Goal: Task Accomplishment & Management: Complete application form

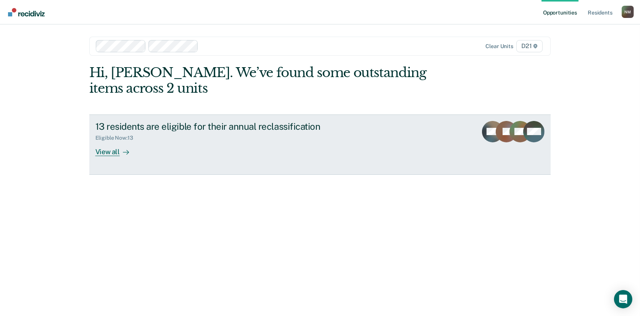
click at [119, 156] on div "View all" at bounding box center [116, 148] width 43 height 15
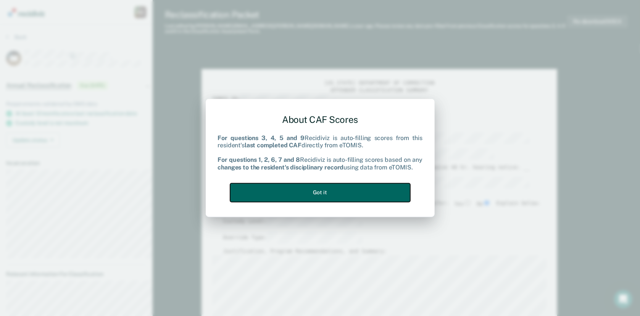
click at [306, 187] on button "Got it" at bounding box center [320, 192] width 180 height 19
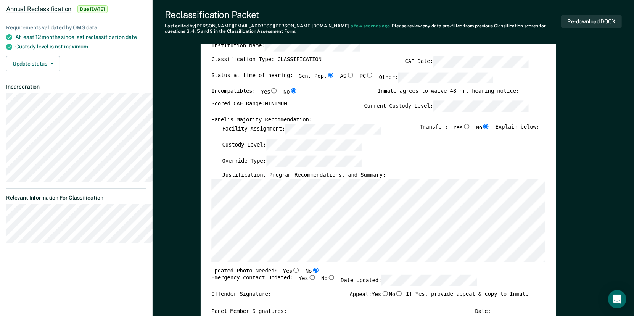
scroll to position [229, 0]
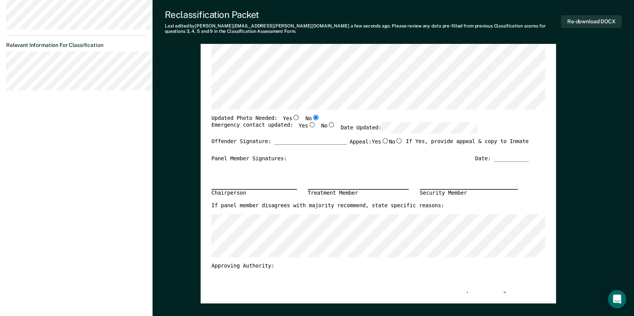
click at [316, 127] on input "Yes" at bounding box center [312, 124] width 8 height 5
type textarea "x"
radio input "true"
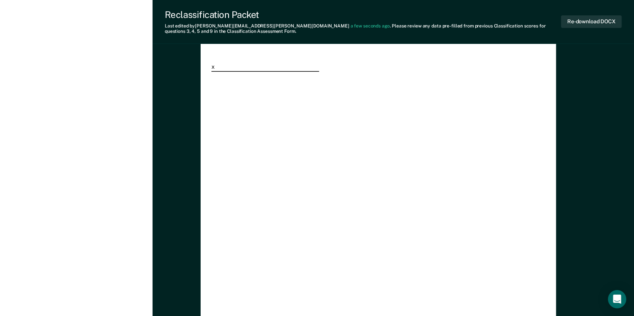
scroll to position [1793, 0]
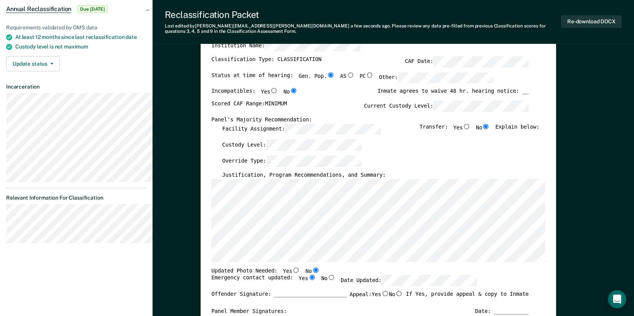
scroll to position [0, 0]
click at [450, 155] on div "Custody Level:" at bounding box center [380, 147] width 317 height 16
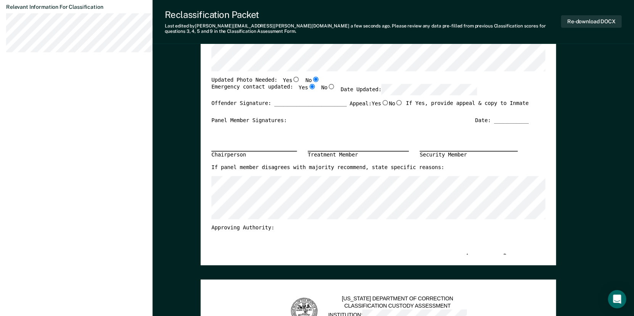
scroll to position [114, 0]
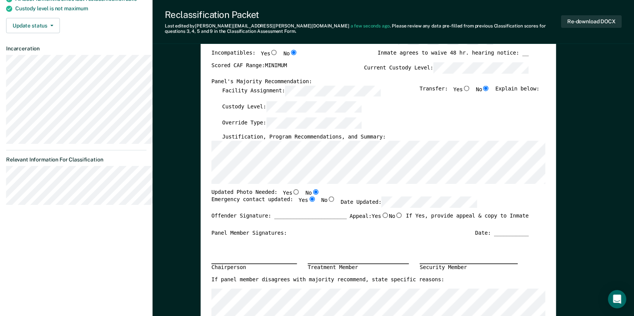
click at [229, 209] on div "[US_STATE] DEPARTMENT OF CORRECTION OFFENDER CLASSIFICATION SUMMARY TOMIS ID: O…" at bounding box center [378, 201] width 334 height 473
click at [592, 21] on button "Re-download DOCX" at bounding box center [591, 21] width 61 height 13
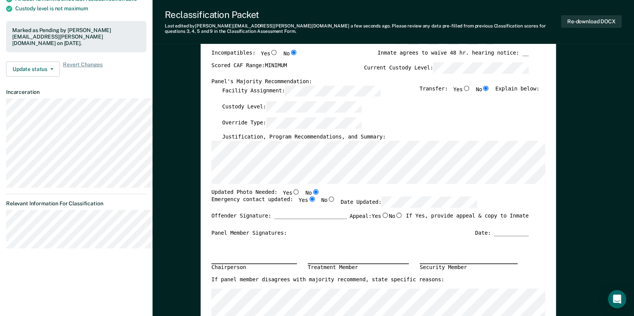
scroll to position [0, 0]
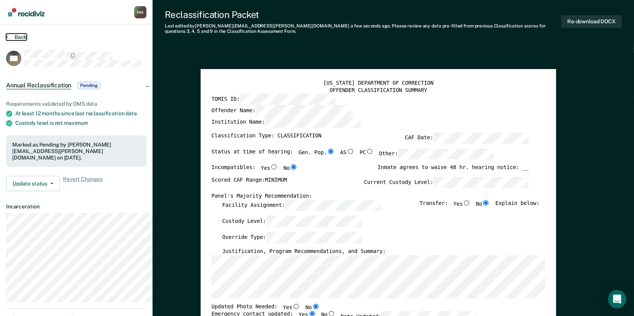
click at [15, 40] on button "Back" at bounding box center [16, 37] width 21 height 7
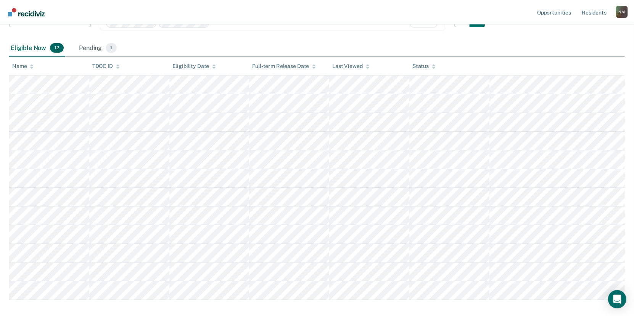
scroll to position [76, 0]
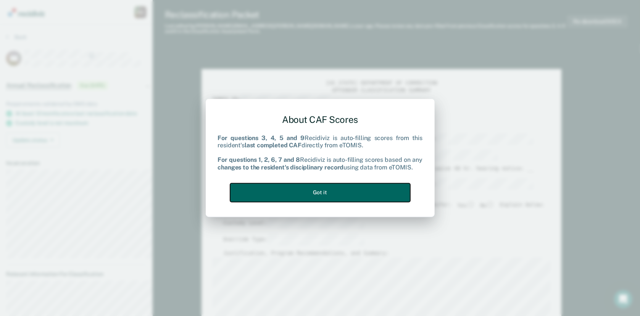
click at [332, 198] on button "Got it" at bounding box center [320, 192] width 180 height 19
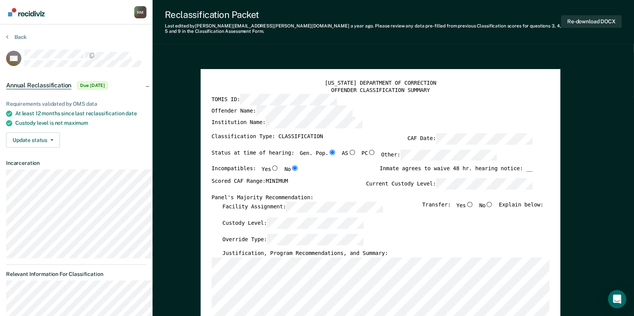
click at [494, 207] on input "No" at bounding box center [490, 203] width 8 height 5
type textarea "x"
radio input "true"
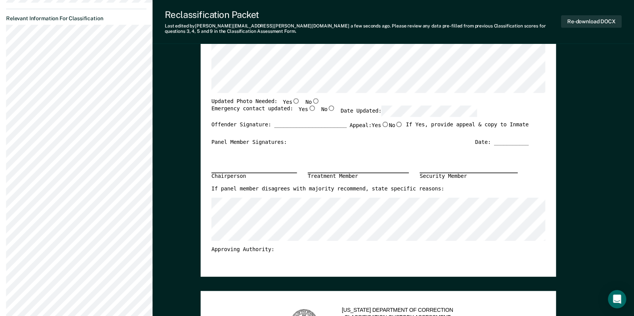
scroll to position [267, 0]
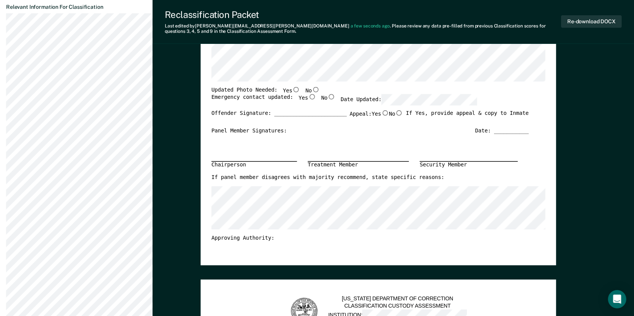
click at [320, 92] on input "No" at bounding box center [316, 89] width 8 height 5
type textarea "x"
radio input "true"
click at [316, 100] on input "Yes" at bounding box center [312, 96] width 8 height 5
type textarea "x"
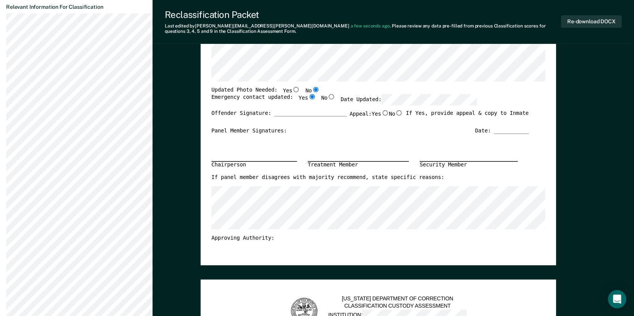
radio input "true"
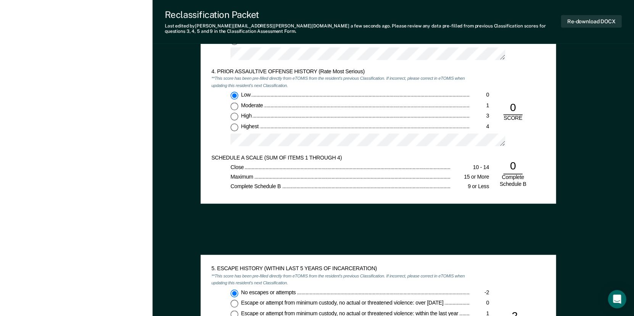
scroll to position [801, 0]
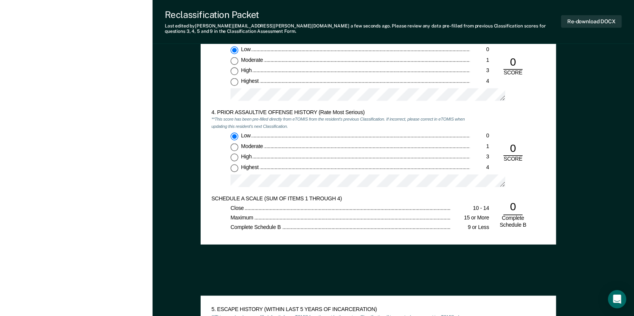
click at [250, 106] on div "Low 0 Moderate 1 High 3 Highest 4" at bounding box center [340, 77] width 259 height 60
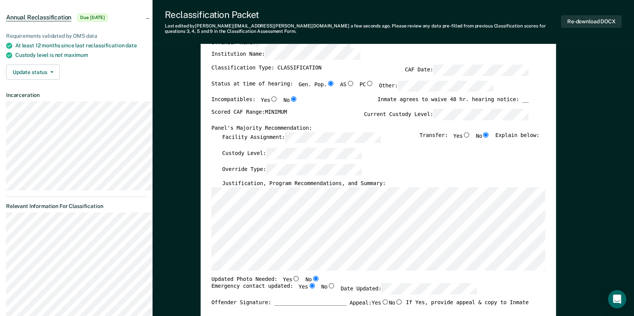
scroll to position [76, 0]
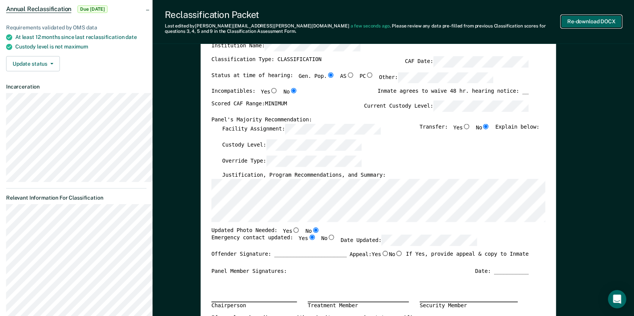
click at [568, 24] on button "Re-download DOCX" at bounding box center [591, 21] width 61 height 13
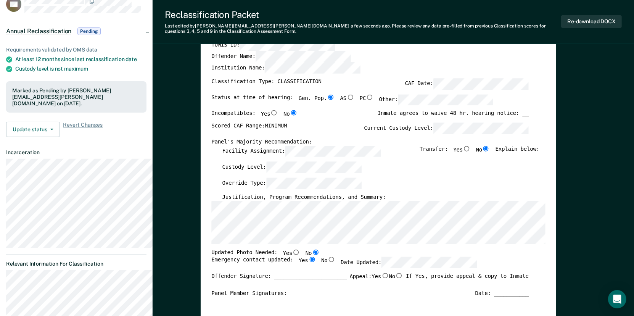
scroll to position [0, 0]
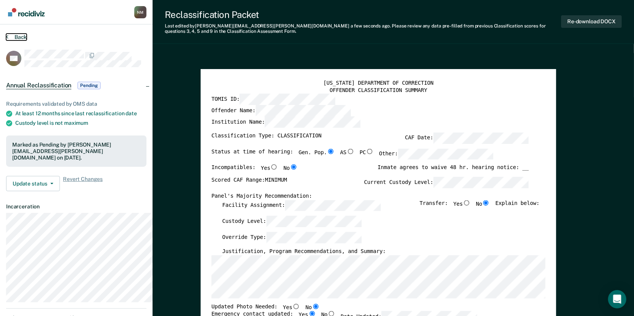
click at [23, 40] on button "Back" at bounding box center [16, 37] width 21 height 7
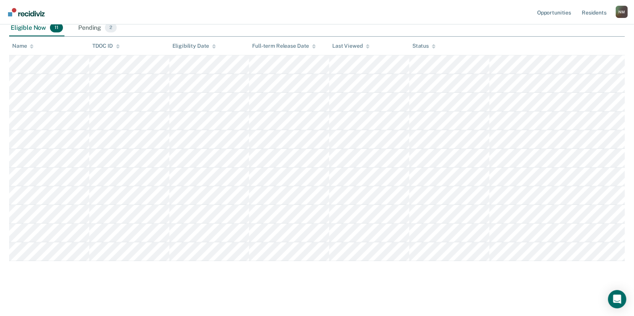
scroll to position [114, 0]
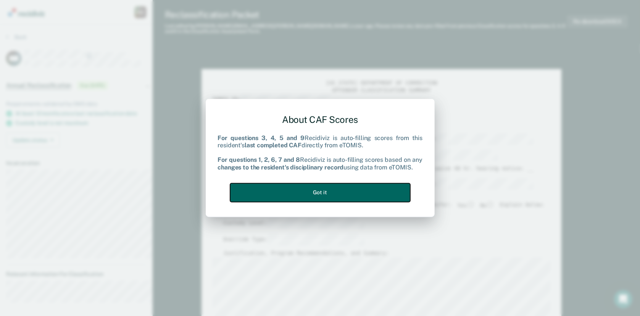
click at [319, 193] on button "Got it" at bounding box center [320, 192] width 180 height 19
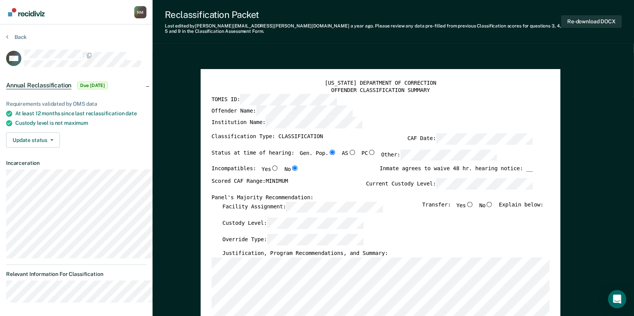
click at [494, 207] on input "No" at bounding box center [490, 203] width 8 height 5
type textarea "x"
radio input "true"
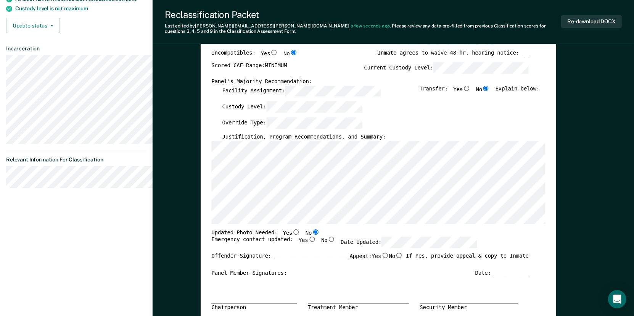
click at [316, 242] on input "Yes" at bounding box center [312, 239] width 8 height 5
type textarea "x"
radio input "true"
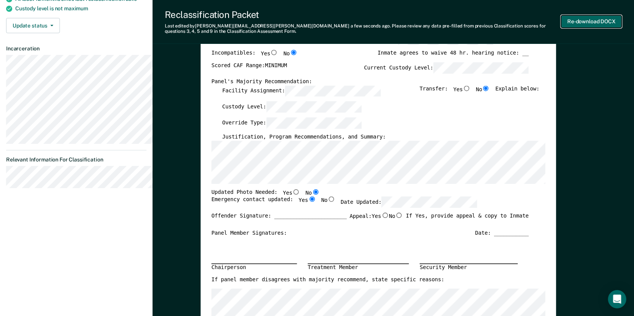
click at [590, 23] on button "Re-download DOCX" at bounding box center [591, 21] width 61 height 13
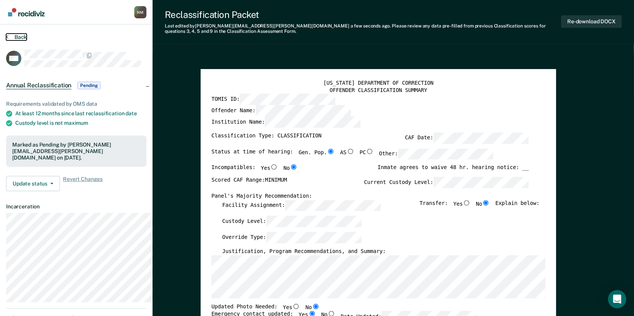
click at [13, 39] on button "Back" at bounding box center [16, 37] width 21 height 7
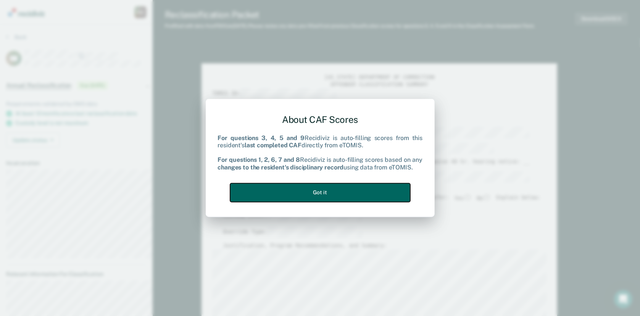
click at [324, 199] on button "Got it" at bounding box center [320, 192] width 180 height 19
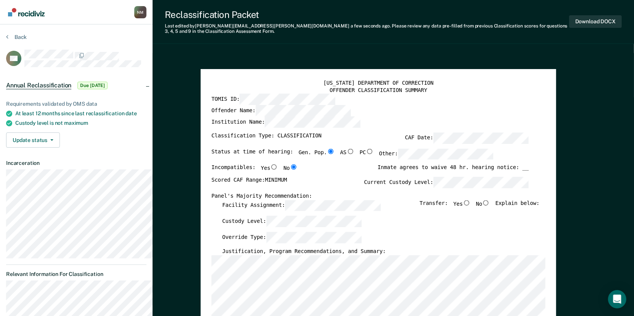
click at [490, 205] on input "No" at bounding box center [486, 202] width 8 height 5
type textarea "x"
radio input "true"
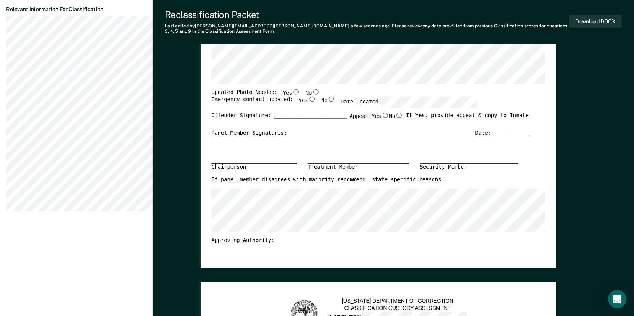
scroll to position [267, 0]
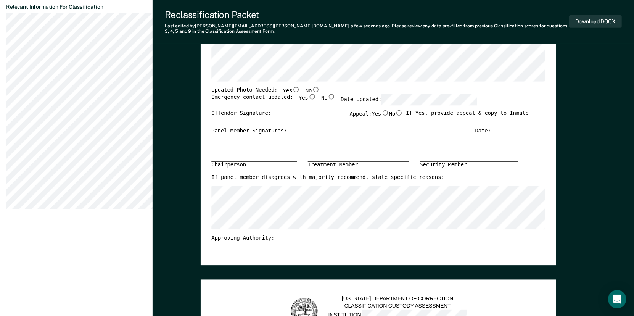
click at [300, 92] on input "Yes" at bounding box center [297, 89] width 8 height 5
type textarea "x"
radio input "true"
click at [320, 92] on input "No" at bounding box center [316, 89] width 8 height 5
type textarea "x"
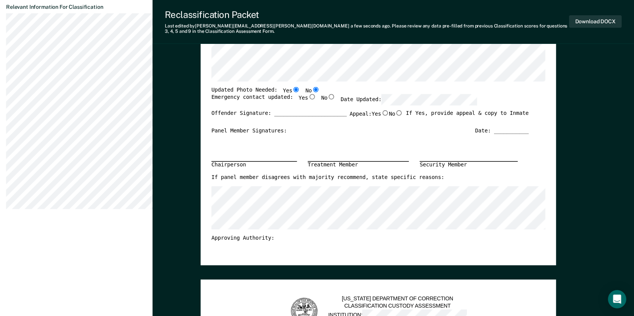
radio input "false"
radio input "true"
click at [316, 100] on input "Yes" at bounding box center [312, 96] width 8 height 5
type textarea "x"
radio input "true"
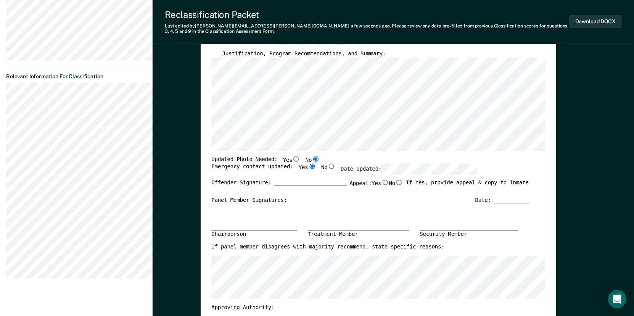
scroll to position [191, 0]
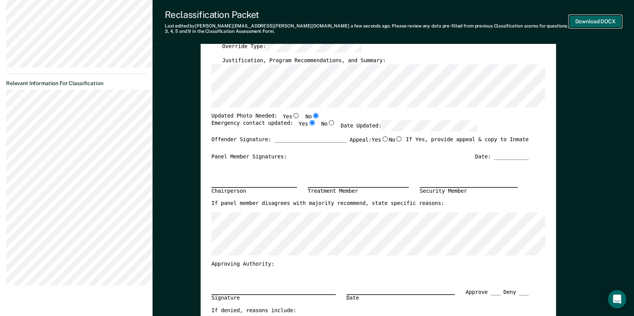
click at [583, 22] on button "Download DOCX" at bounding box center [595, 21] width 53 height 13
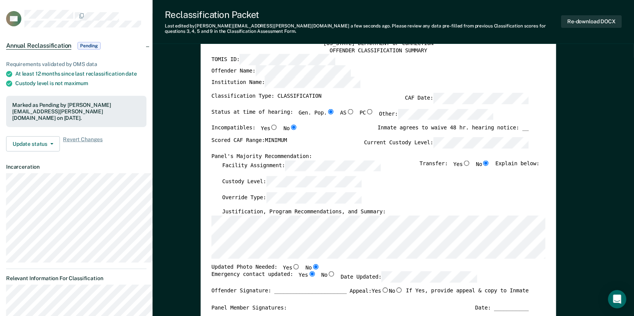
scroll to position [0, 0]
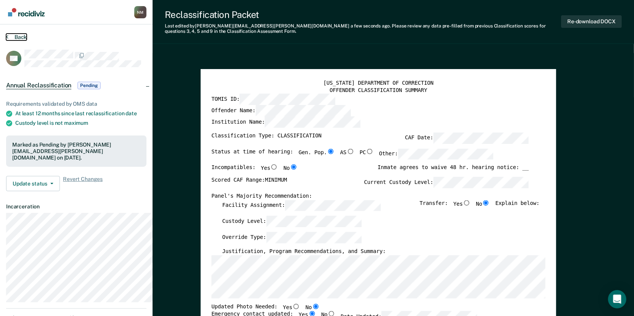
click at [14, 40] on button "Back" at bounding box center [16, 37] width 21 height 7
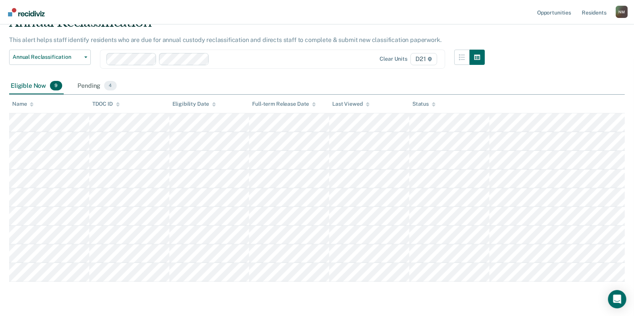
scroll to position [76, 0]
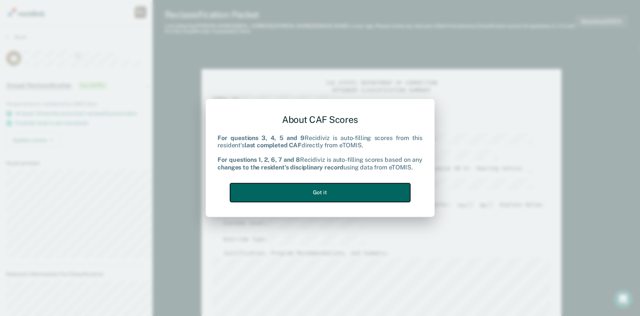
click at [313, 197] on button "Got it" at bounding box center [320, 192] width 180 height 19
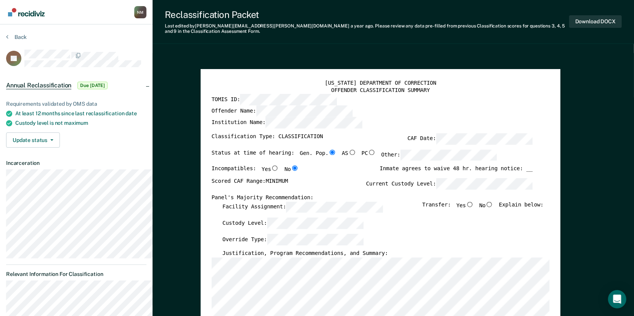
click at [494, 207] on input "No" at bounding box center [490, 203] width 8 height 5
type textarea "x"
radio input "true"
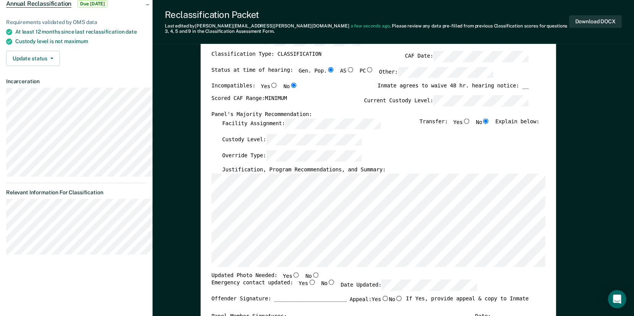
scroll to position [267, 0]
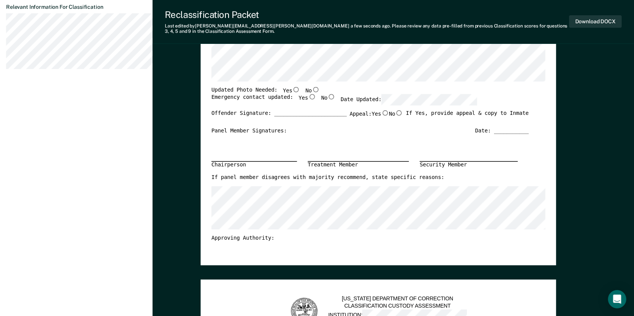
click at [300, 92] on input "Yes" at bounding box center [297, 89] width 8 height 5
type textarea "x"
radio input "true"
click at [320, 92] on input "No" at bounding box center [316, 89] width 8 height 5
type textarea "x"
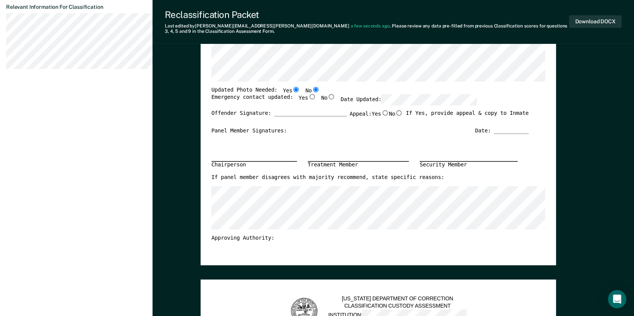
radio input "false"
radio input "true"
click at [316, 100] on input "Yes" at bounding box center [312, 96] width 8 height 5
type textarea "x"
radio input "true"
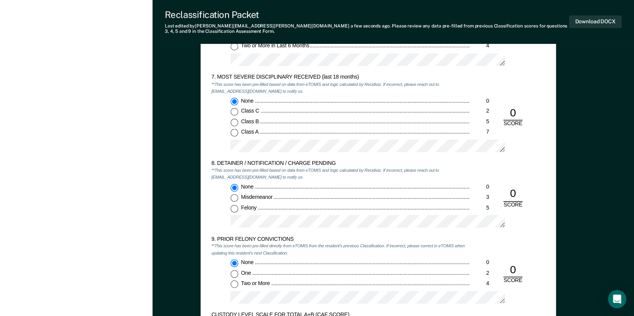
scroll to position [1259, 0]
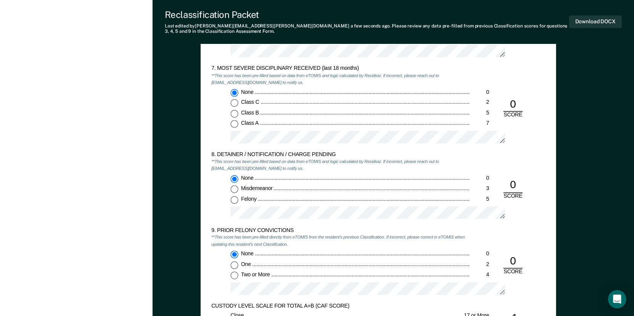
type textarea "x"
radio input "true"
radio input "false"
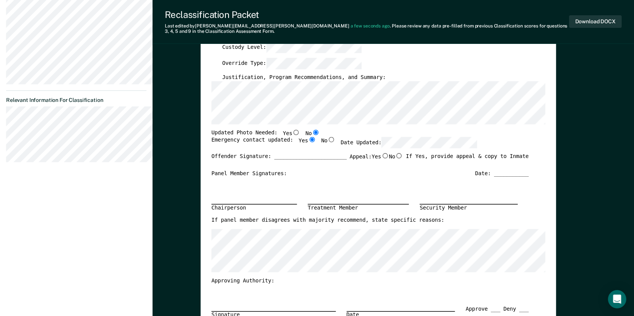
scroll to position [76, 0]
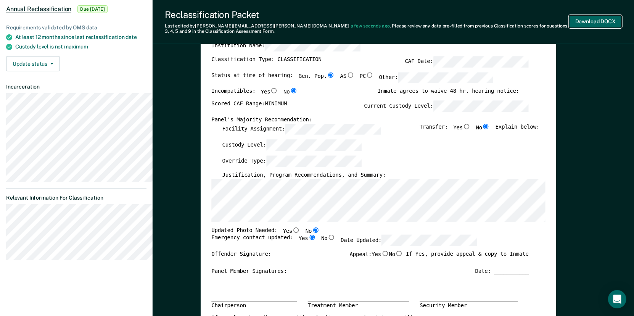
click at [593, 24] on button "Download DOCX" at bounding box center [595, 21] width 53 height 13
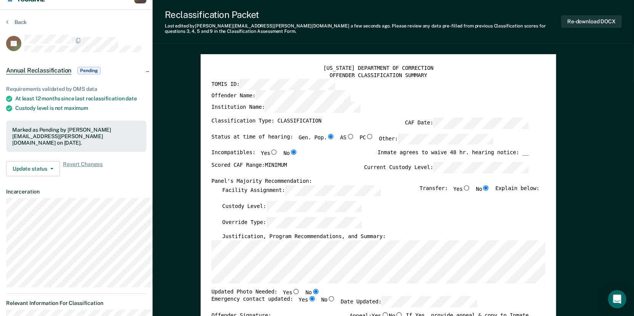
scroll to position [0, 0]
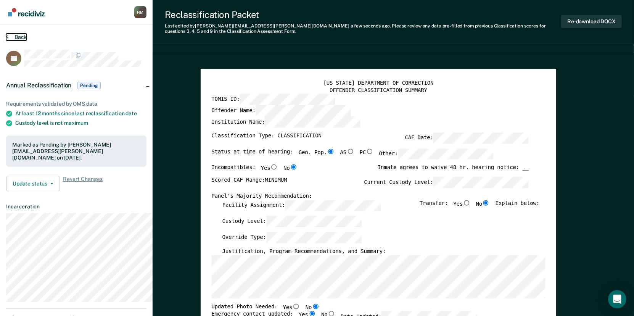
click at [15, 37] on button "Back" at bounding box center [16, 37] width 21 height 7
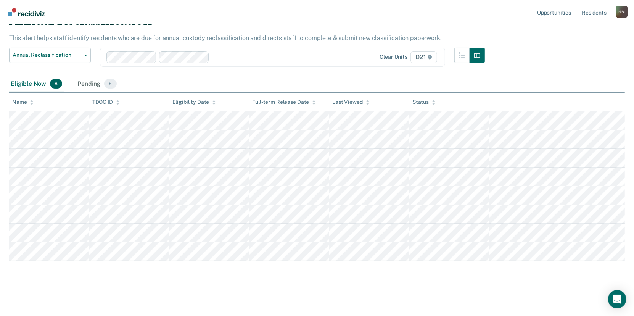
scroll to position [67, 0]
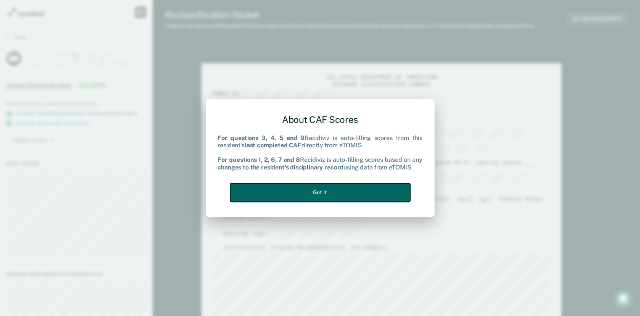
click at [327, 195] on button "Got it" at bounding box center [320, 192] width 180 height 19
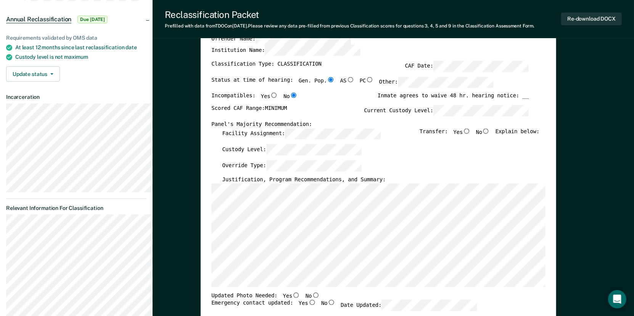
scroll to position [76, 0]
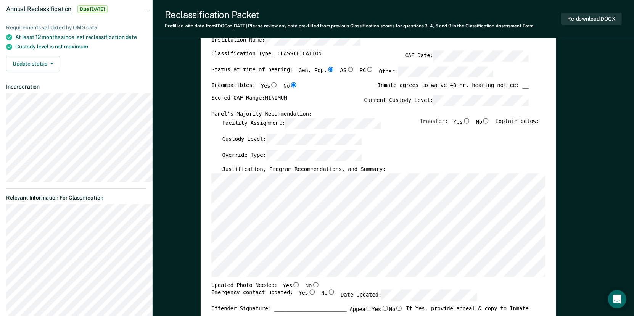
click at [490, 123] on input "No" at bounding box center [486, 120] width 8 height 5
type textarea "x"
radio input "true"
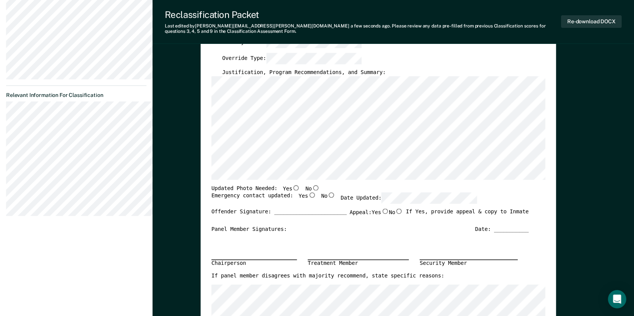
scroll to position [229, 0]
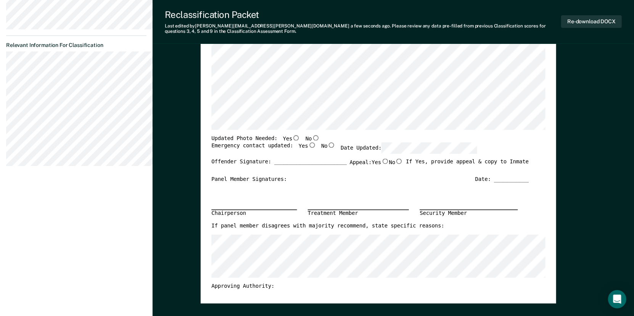
click at [320, 140] on input "No" at bounding box center [316, 137] width 8 height 5
type textarea "x"
radio input "true"
click at [316, 148] on input "Yes" at bounding box center [312, 144] width 8 height 5
type textarea "x"
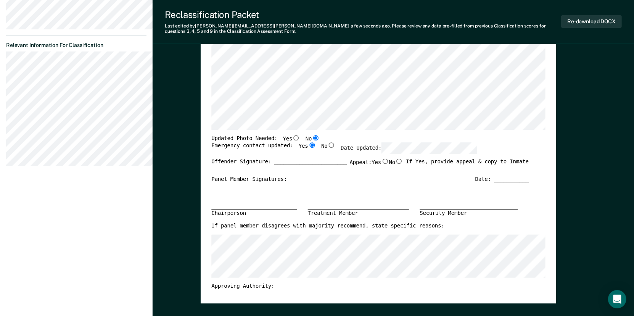
radio input "true"
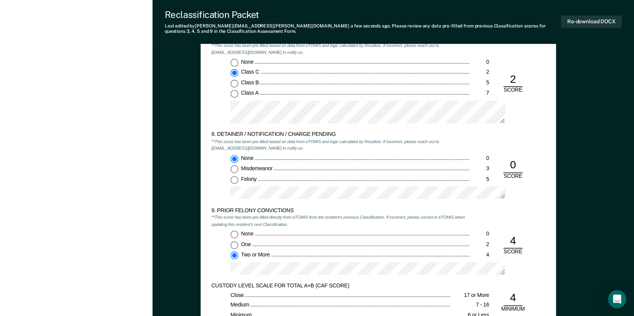
scroll to position [1297, 0]
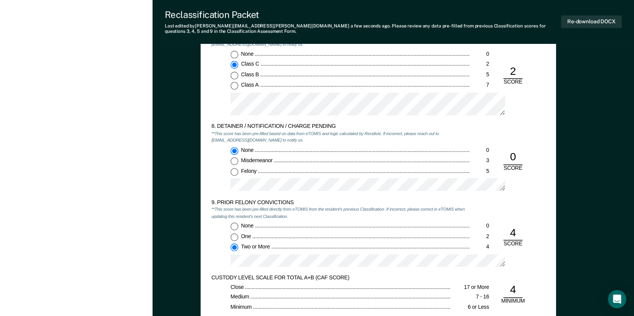
type textarea "x"
radio input "true"
radio input "false"
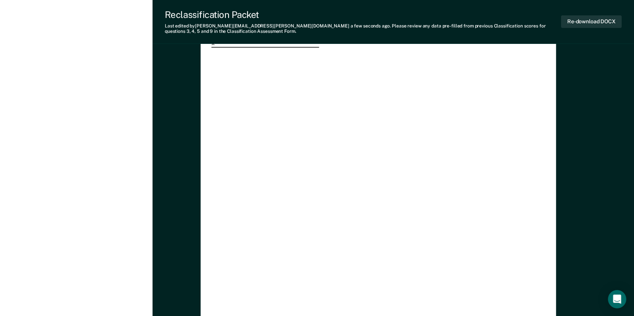
scroll to position [1869, 0]
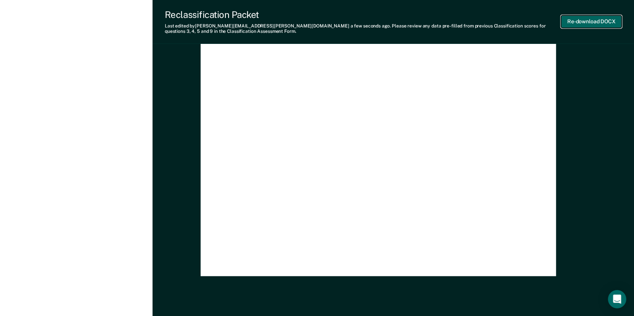
click at [584, 24] on button "Re-download DOCX" at bounding box center [591, 21] width 61 height 13
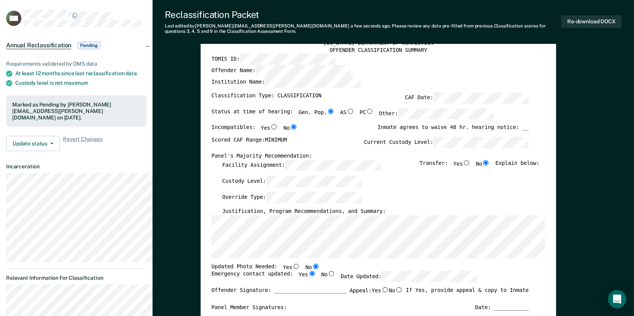
scroll to position [38, 0]
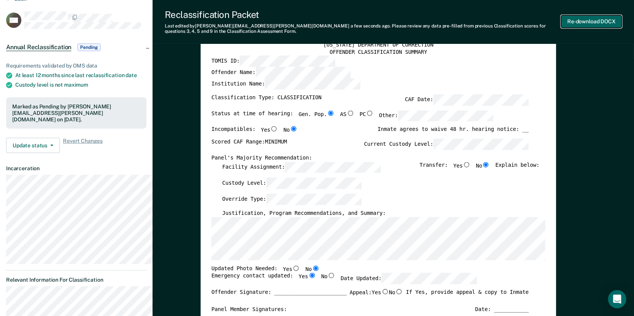
click at [582, 25] on button "Re-download DOCX" at bounding box center [591, 21] width 61 height 13
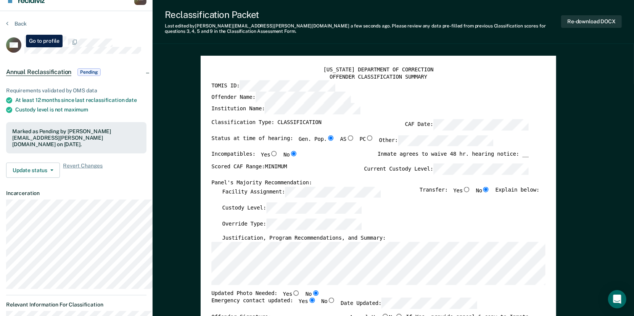
scroll to position [0, 0]
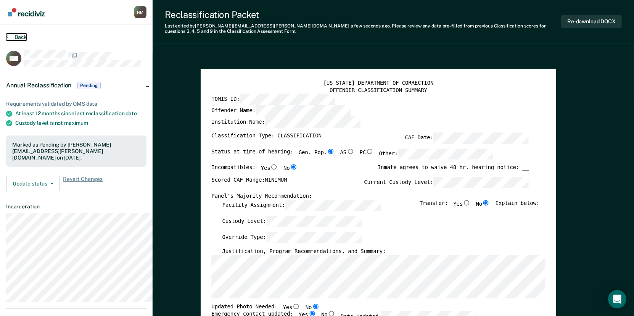
click at [8, 40] on icon at bounding box center [7, 37] width 2 height 6
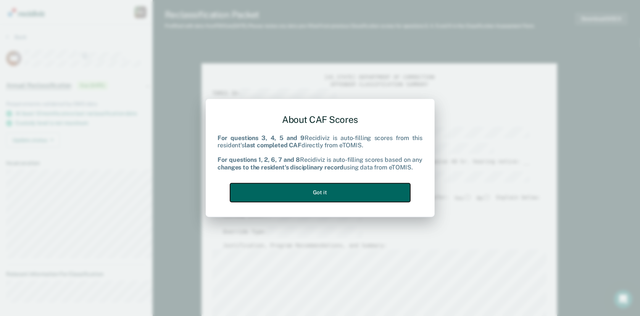
click at [335, 196] on button "Got it" at bounding box center [320, 192] width 180 height 19
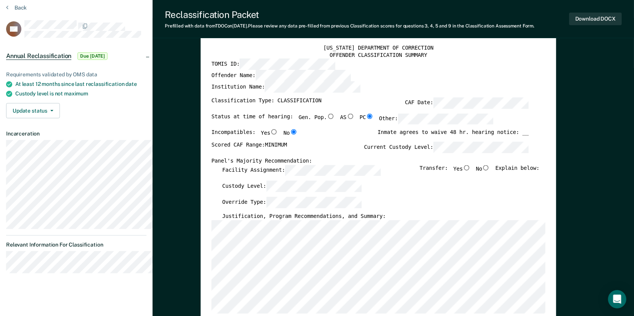
scroll to position [38, 0]
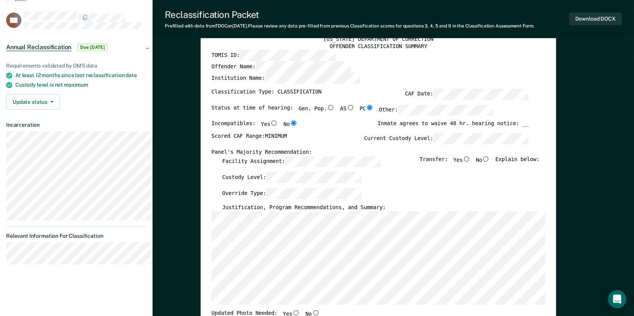
click at [490, 161] on input "No" at bounding box center [486, 158] width 8 height 5
type textarea "x"
radio input "true"
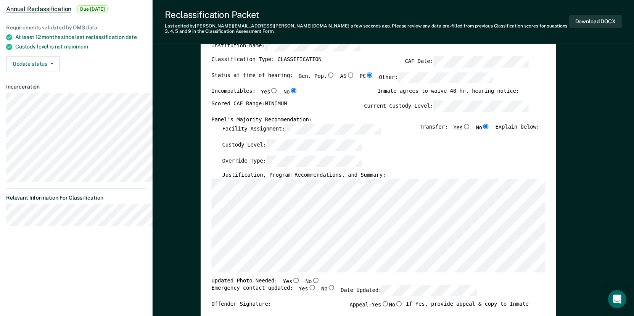
scroll to position [229, 0]
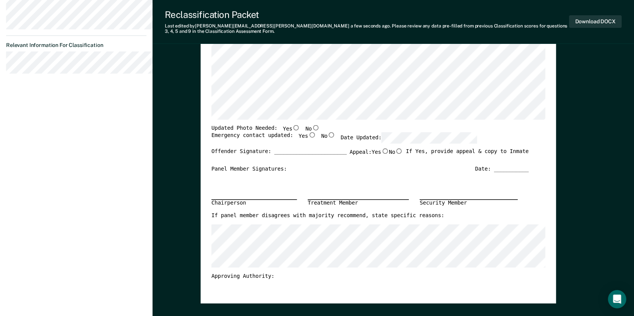
click at [320, 130] on input "No" at bounding box center [316, 127] width 8 height 5
type textarea "x"
radio input "true"
click at [316, 138] on input "Yes" at bounding box center [312, 134] width 8 height 5
type textarea "x"
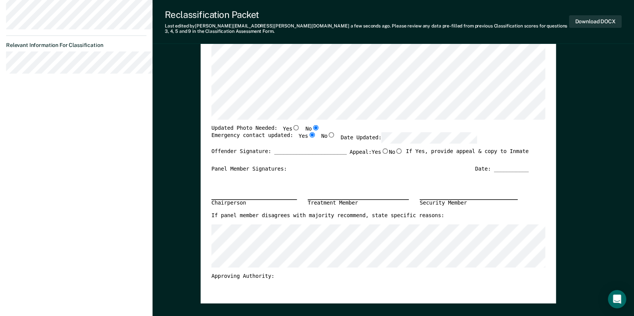
radio input "true"
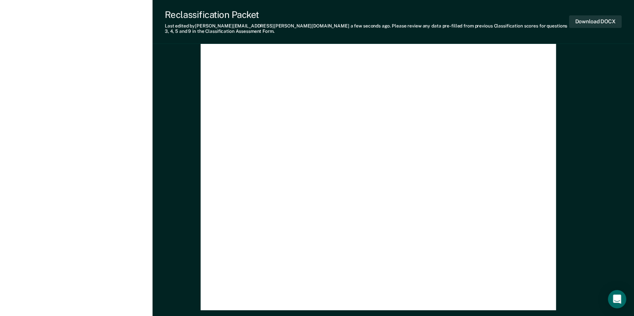
scroll to position [1831, 0]
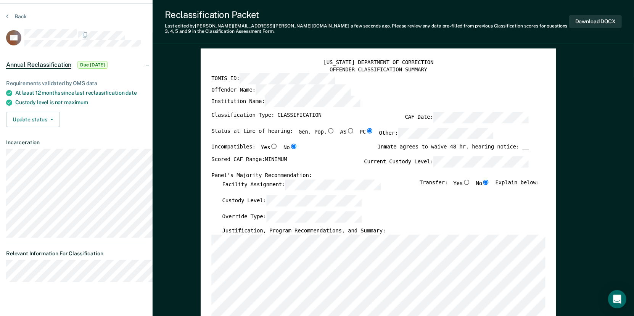
scroll to position [0, 0]
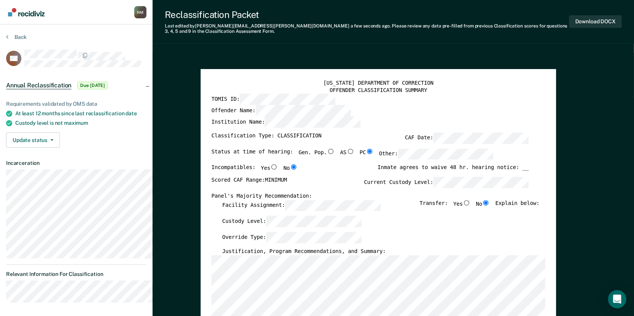
click at [379, 193] on div "Scored CAF Range: MINIMUM Current Custody Level:" at bounding box center [369, 185] width 317 height 16
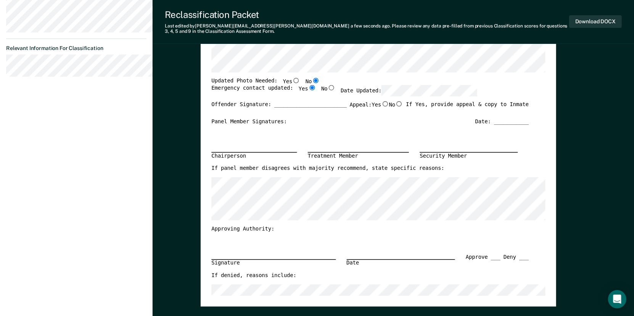
scroll to position [229, 0]
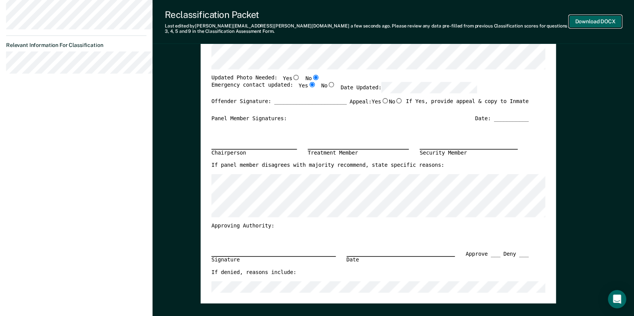
click at [576, 25] on button "Download DOCX" at bounding box center [595, 21] width 53 height 13
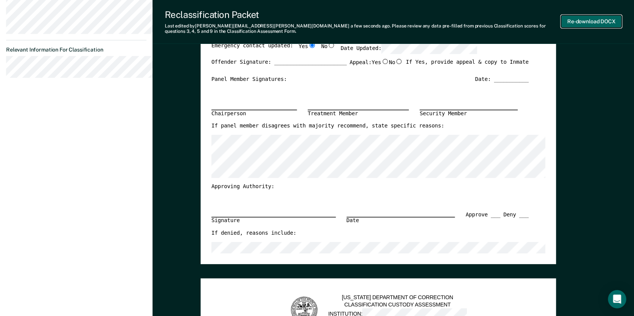
click at [593, 23] on button "Re-download DOCX" at bounding box center [591, 21] width 61 height 13
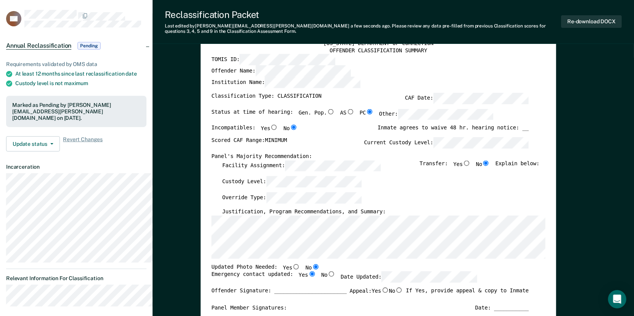
scroll to position [0, 0]
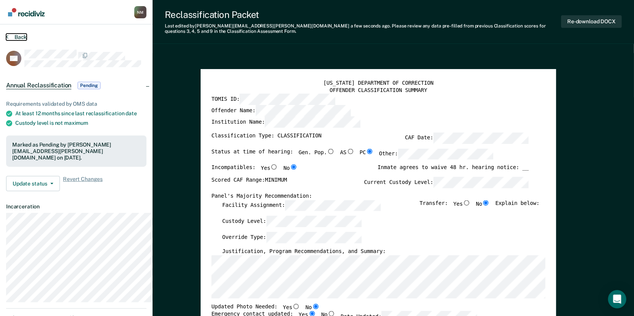
click at [9, 39] on button "Back" at bounding box center [16, 37] width 21 height 7
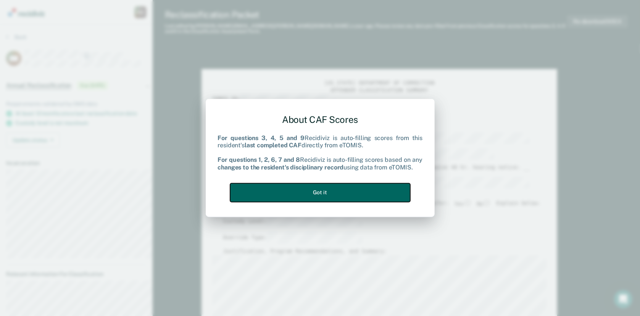
click at [322, 199] on button "Got it" at bounding box center [320, 192] width 180 height 19
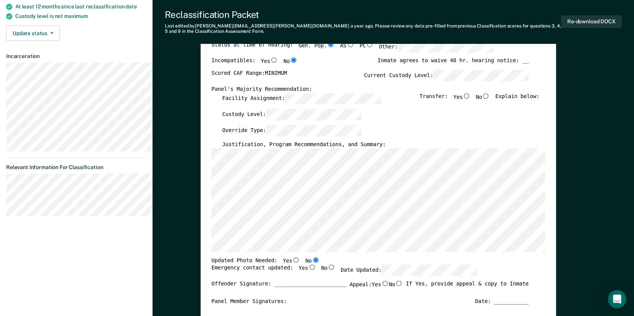
scroll to position [114, 0]
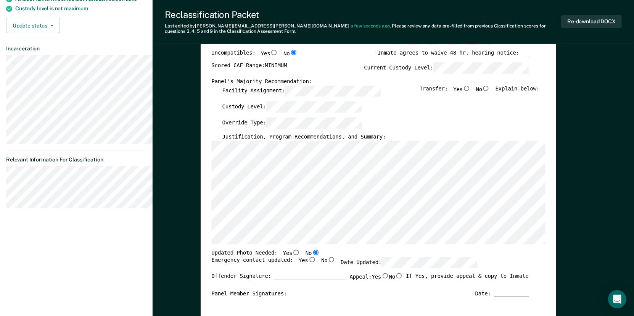
click at [490, 90] on input "No" at bounding box center [486, 87] width 8 height 5
type textarea "x"
radio input "true"
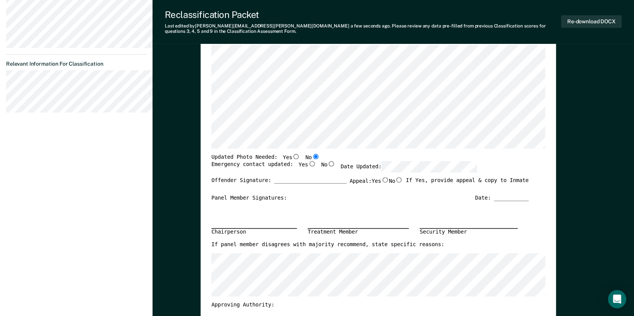
scroll to position [267, 0]
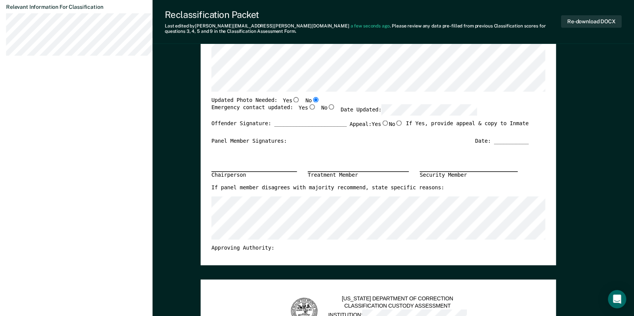
click at [316, 109] on input "Yes" at bounding box center [312, 106] width 8 height 5
type textarea "x"
radio input "true"
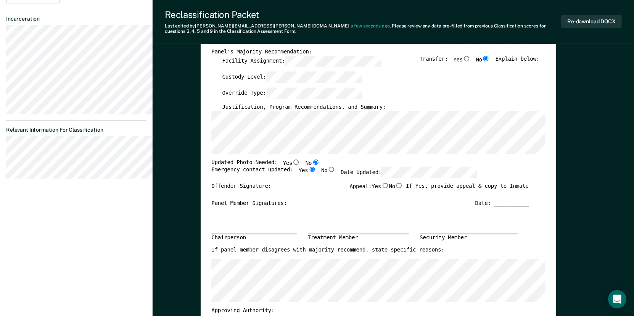
scroll to position [191, 0]
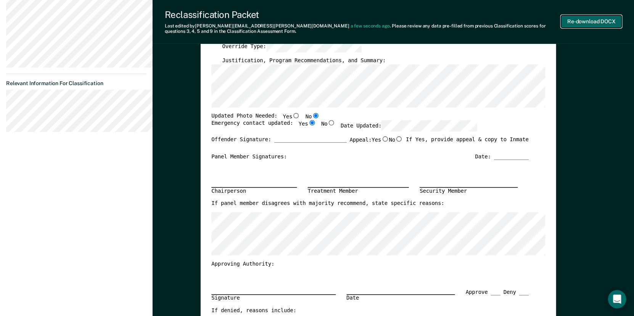
click at [578, 24] on button "Re-download DOCX" at bounding box center [591, 21] width 61 height 13
type textarea "x"
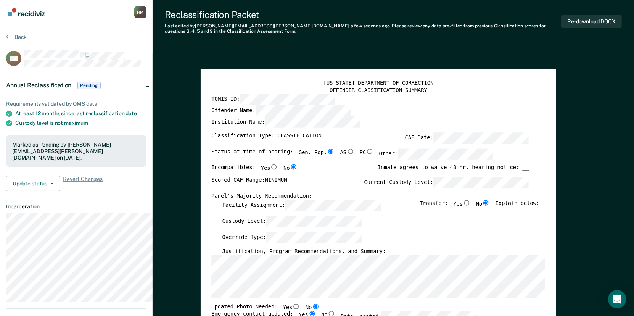
scroll to position [0, 0]
click at [20, 38] on button "Back" at bounding box center [16, 37] width 21 height 7
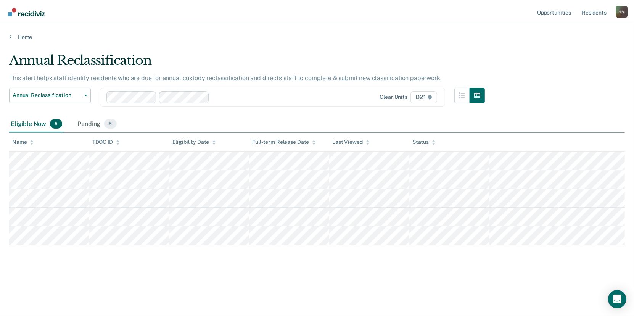
click at [617, 13] on div "N M" at bounding box center [622, 12] width 12 height 12
click at [581, 50] on link "Log Out" at bounding box center [590, 50] width 61 height 6
